Goal: Task Accomplishment & Management: Use online tool/utility

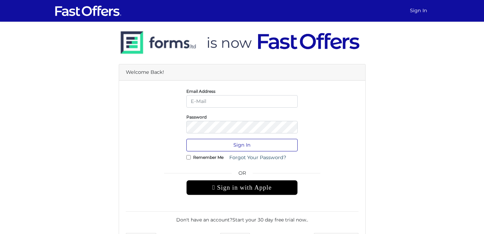
type input "ayan.deb@gmail.com"
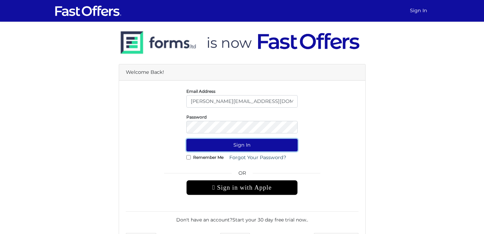
click at [243, 146] on button "Sign In" at bounding box center [241, 145] width 111 height 13
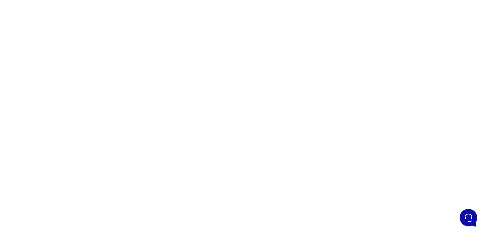
scroll to position [54, 0]
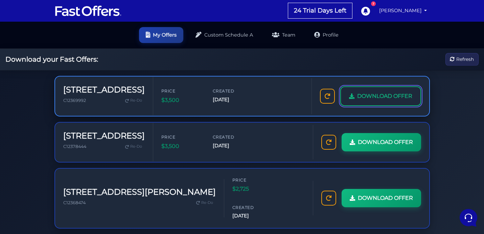
click at [367, 104] on link "DOWNLOAD OFFER" at bounding box center [380, 96] width 81 height 20
